Goal: Communication & Community: Share content

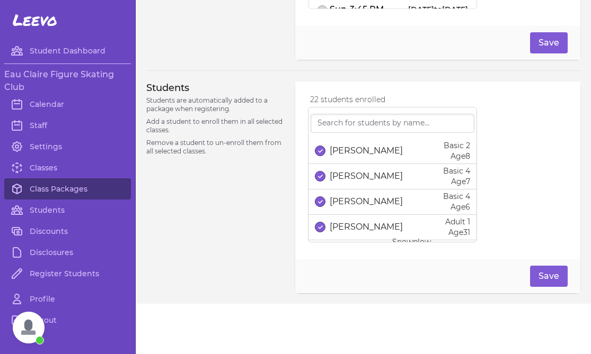
scroll to position [937, 0]
drag, startPoint x: 401, startPoint y: 174, endPoint x: 360, endPoint y: 174, distance: 41.3
click at [360, 174] on div "[PERSON_NAME] Basic 4 Age [DEMOGRAPHIC_DATA]" at bounding box center [392, 175] width 155 height 21
copy p "Talitskaya"
click at [323, 176] on button "select date" at bounding box center [320, 176] width 11 height 11
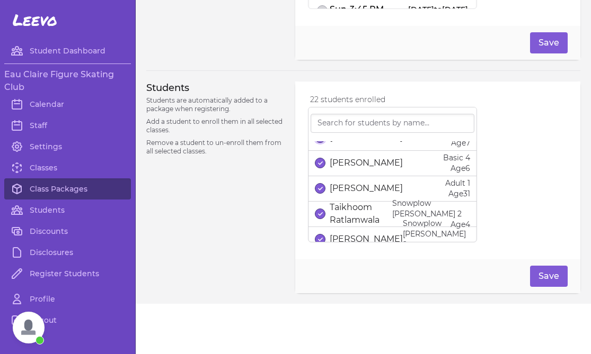
scroll to position [465, 0]
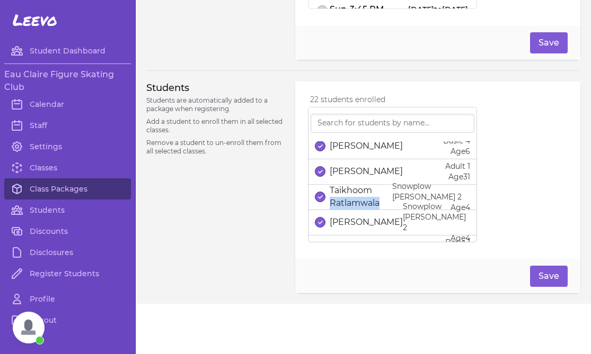
drag, startPoint x: 381, startPoint y: 204, endPoint x: 330, endPoint y: 207, distance: 50.9
click at [330, 207] on p "Taikhoom Ratlamwala" at bounding box center [361, 196] width 63 height 25
copy p "Ratlamwala"
click at [318, 191] on div "Taikhoom Ratlamwala" at bounding box center [353, 196] width 77 height 25
drag, startPoint x: 371, startPoint y: 193, endPoint x: 332, endPoint y: 193, distance: 39.2
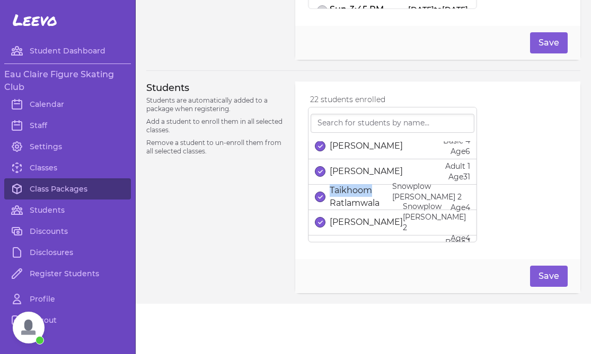
click at [332, 193] on p "Taikhoom Ratlamwala" at bounding box center [361, 196] width 63 height 25
copy p "Taikhoom"
click at [322, 198] on button "select date" at bounding box center [320, 197] width 11 height 11
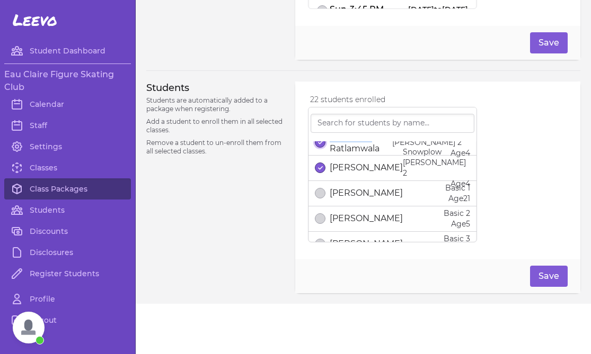
scroll to position [521, 0]
drag, startPoint x: 395, startPoint y: 167, endPoint x: 360, endPoint y: 166, distance: 35.0
click at [360, 166] on div "[PERSON_NAME] Snowplow [PERSON_NAME] 2 Age [DEMOGRAPHIC_DATA]" at bounding box center [392, 167] width 155 height 42
copy p "Chundu"
click at [317, 166] on button "select date" at bounding box center [320, 167] width 11 height 11
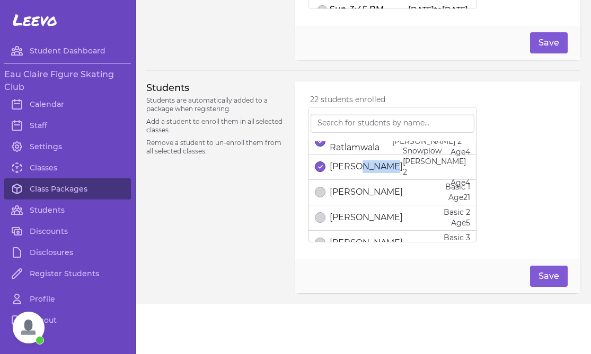
click at [33, 323] on span "Open chat" at bounding box center [29, 328] width 32 height 32
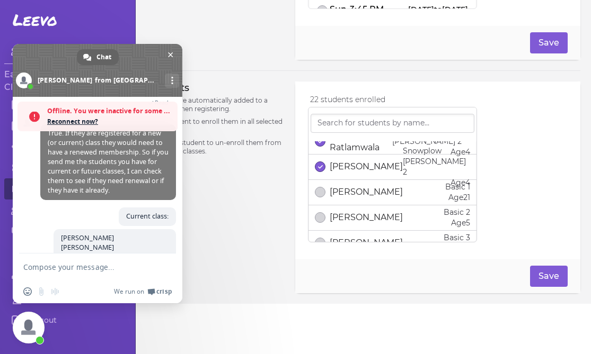
scroll to position [1431, 0]
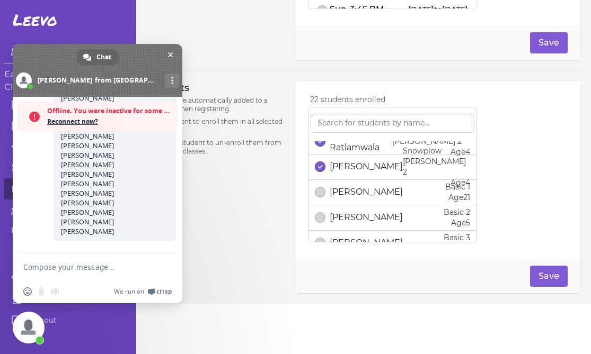
click at [85, 265] on textarea "Compose your message..." at bounding box center [85, 268] width 125 height 10
click at [75, 118] on span "Reconnect now?" at bounding box center [109, 122] width 125 height 11
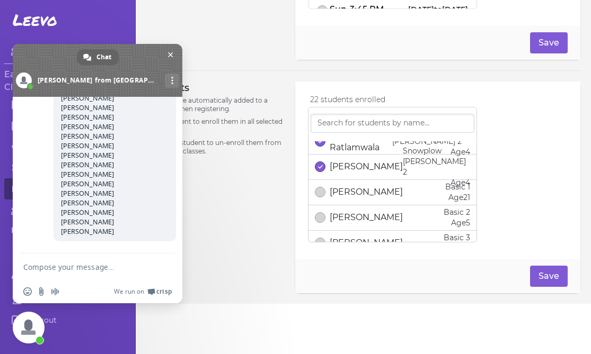
scroll to position [1396, 0]
type textarea "This is who is signed up for our Fall 2 session so far:"
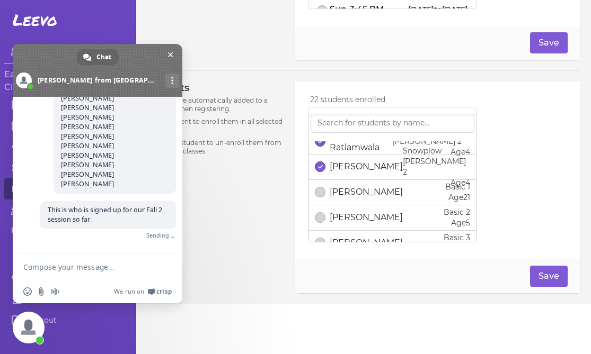
paste textarea "Name [PERSON_NAME], [PERSON_NAME], [PERSON_NAME], [PERSON_NAME], [PERSON_NAME],…"
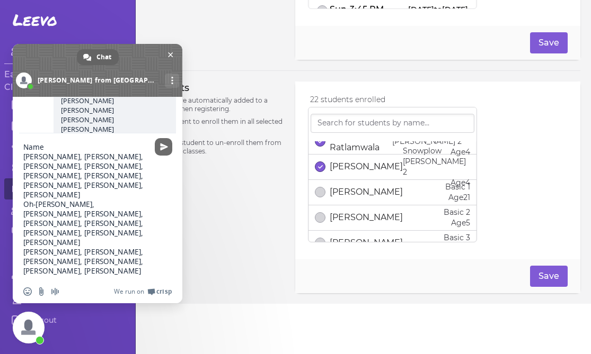
type textarea "Name [PERSON_NAME], [PERSON_NAME], [PERSON_NAME], [PERSON_NAME], [PERSON_NAME],…"
click at [161, 154] on span "Send" at bounding box center [163, 146] width 17 height 17
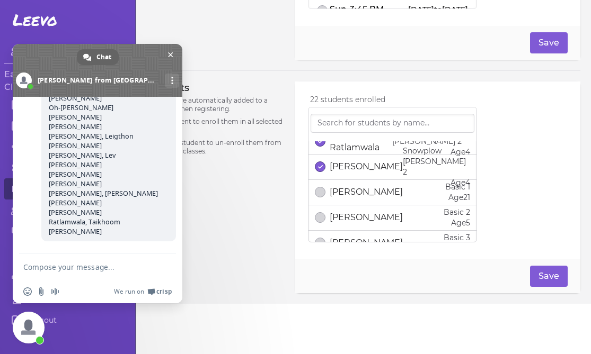
scroll to position [2241, 0]
click at [171, 50] on span "Close chat" at bounding box center [170, 54] width 11 height 11
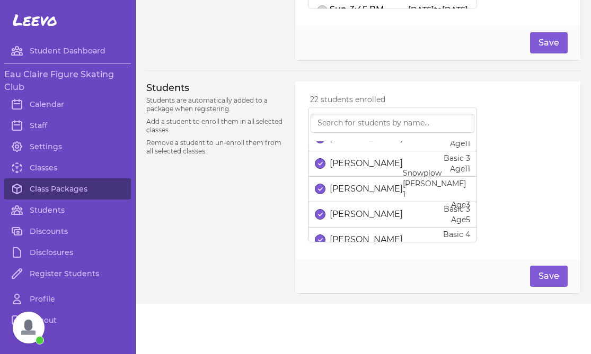
scroll to position [0, 0]
